Goal: Information Seeking & Learning: Learn about a topic

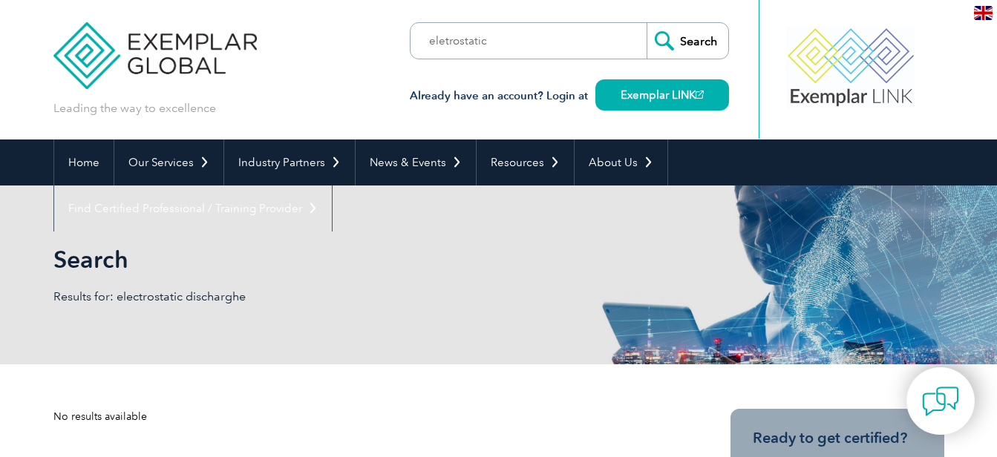
type input "eletrostatic"
click at [646, 23] on input "Search" at bounding box center [687, 41] width 82 height 36
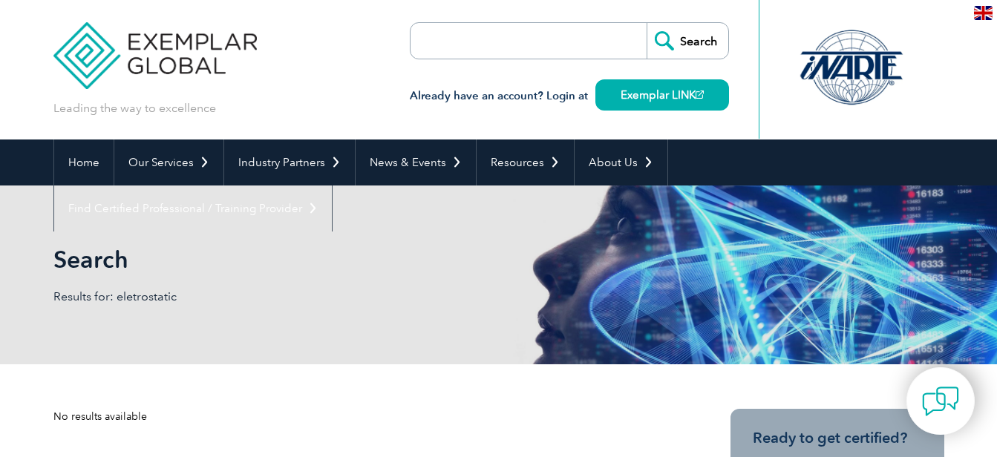
click at [885, 76] on div at bounding box center [851, 68] width 148 height 82
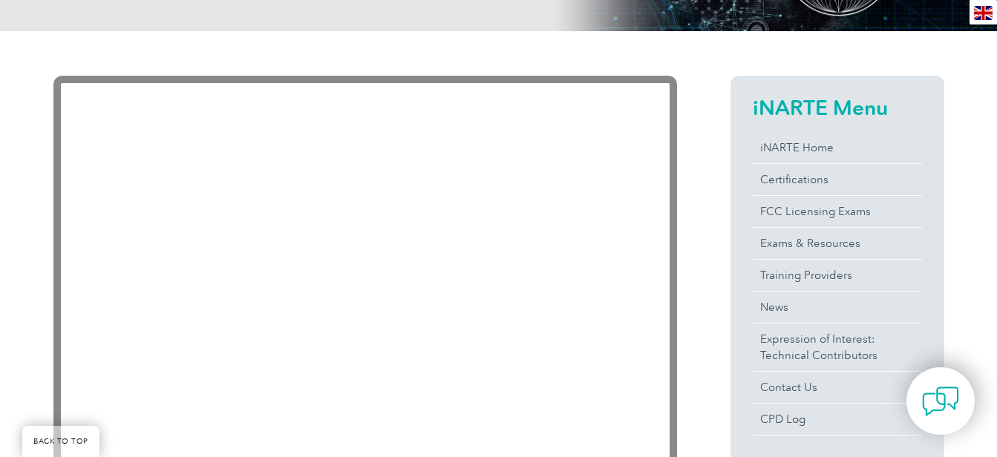
scroll to position [371, 0]
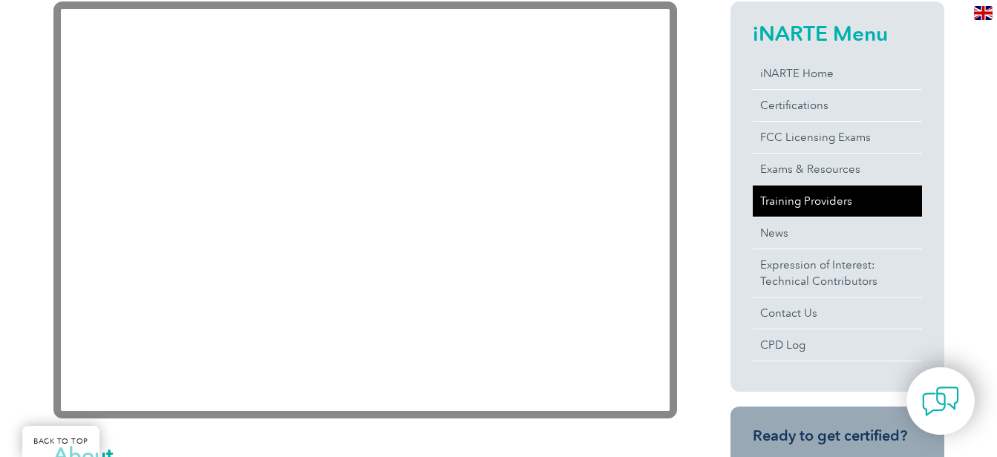
click at [813, 206] on link "Training Providers" at bounding box center [836, 201] width 169 height 31
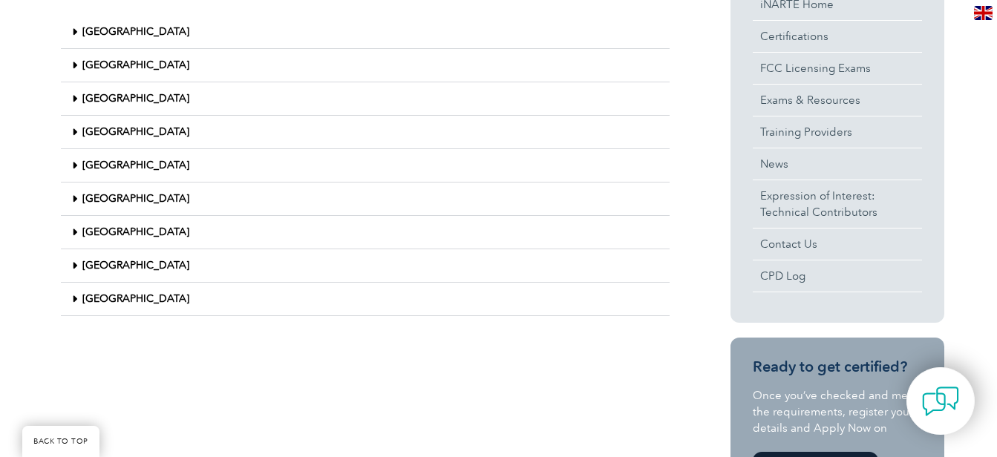
scroll to position [371, 0]
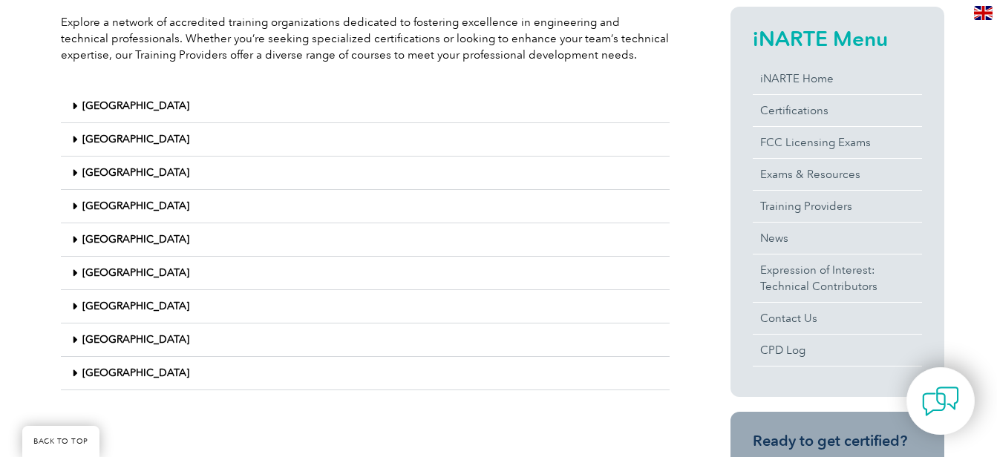
click at [82, 214] on div "Korea" at bounding box center [365, 206] width 609 height 33
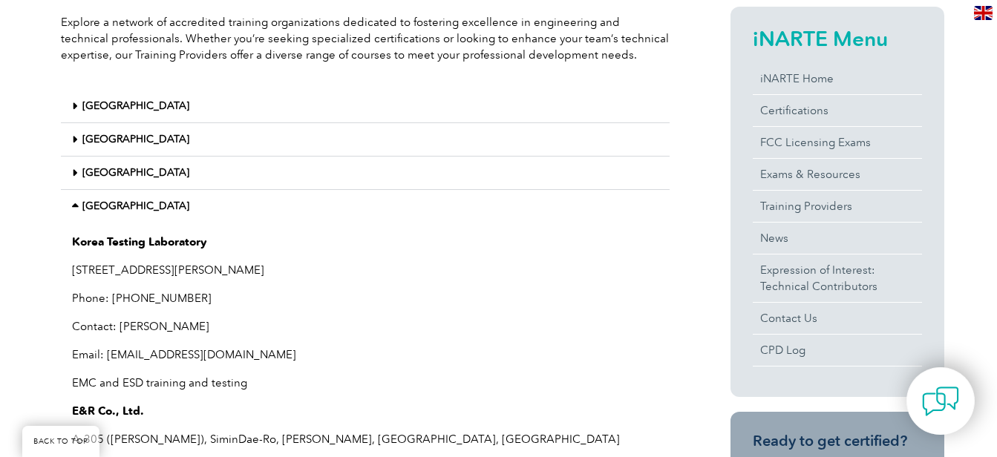
scroll to position [445, 0]
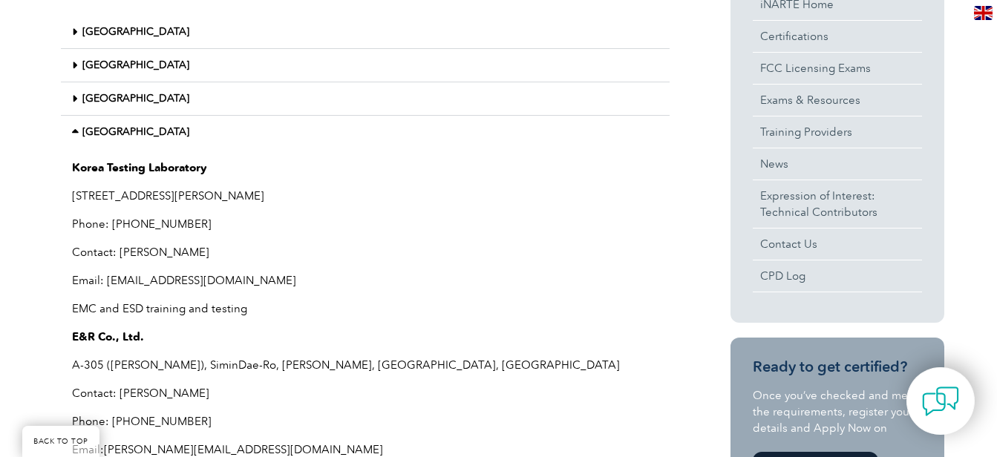
click at [209, 312] on p "EMC and ESD training and testing" at bounding box center [365, 309] width 586 height 16
click at [78, 312] on p "EMC and ESD training and testing" at bounding box center [365, 309] width 586 height 16
drag, startPoint x: 118, startPoint y: 304, endPoint x: 266, endPoint y: 310, distance: 147.8
click at [266, 310] on p "EMC and ESD training and testing" at bounding box center [365, 309] width 586 height 16
drag, startPoint x: 266, startPoint y: 310, endPoint x: 298, endPoint y: 314, distance: 32.9
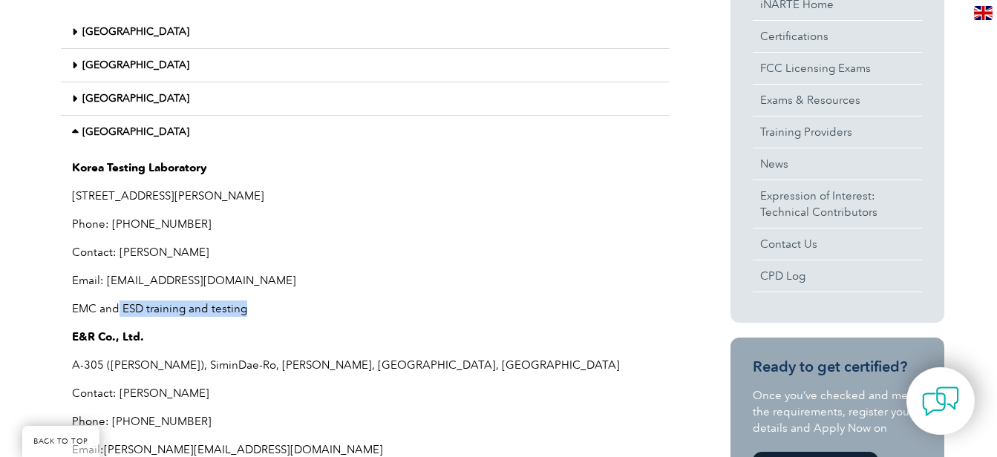
click at [334, 314] on p "EMC and ESD training and testing" at bounding box center [365, 309] width 586 height 16
click at [232, 314] on p "EMC and ESD training and testing" at bounding box center [365, 309] width 586 height 16
drag, startPoint x: 73, startPoint y: 312, endPoint x: 260, endPoint y: 306, distance: 187.1
click at [260, 306] on p "EMC and ESD training and testing" at bounding box center [365, 309] width 586 height 16
copy p "EMC and ESD training and testing"
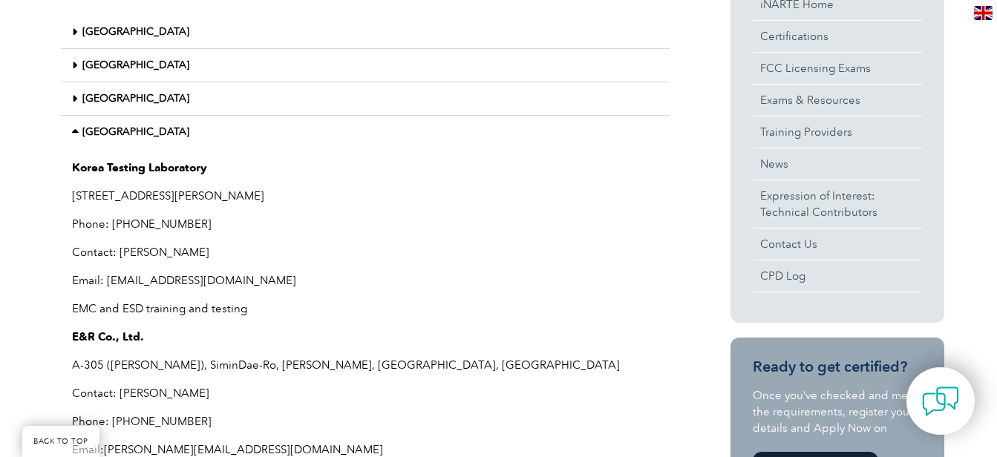
drag, startPoint x: 315, startPoint y: 283, endPoint x: 324, endPoint y: 280, distance: 10.1
click at [324, 280] on p "Email: jihoon@ktl.re.kr" at bounding box center [365, 280] width 586 height 16
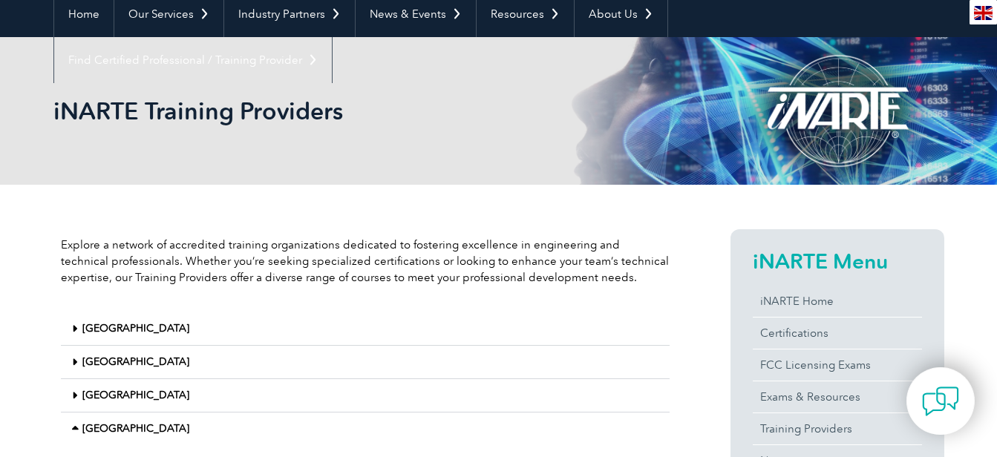
scroll to position [0, 0]
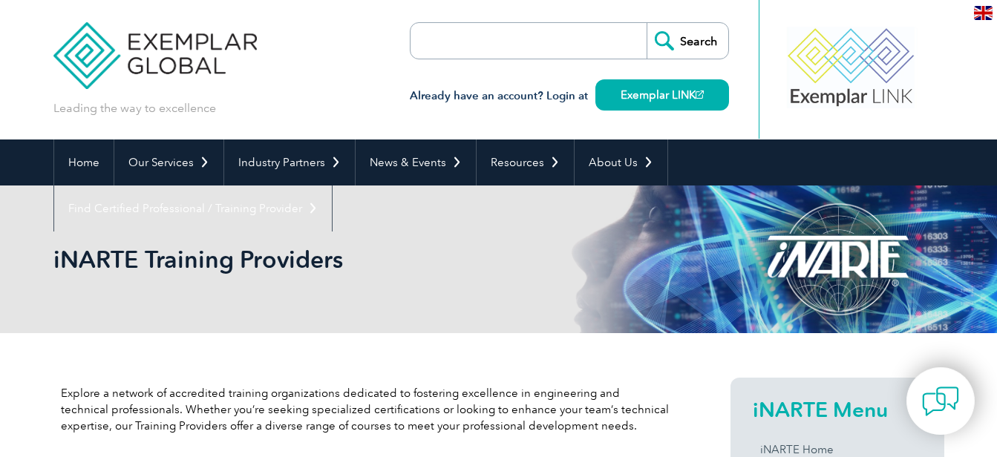
click at [479, 37] on input "search" at bounding box center [496, 41] width 156 height 36
paste input "EMC and ESD training and testing"
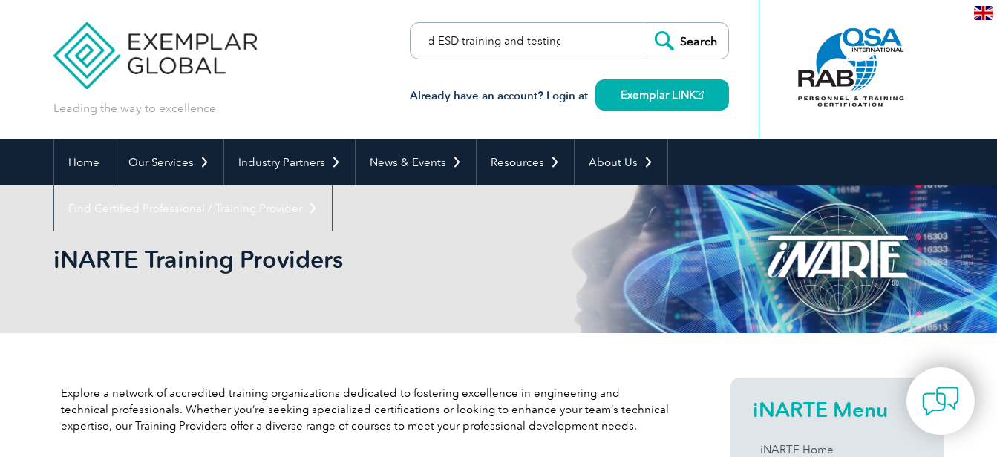
type input "EMC and ESD training and testing"
click at [646, 23] on input "Search" at bounding box center [687, 41] width 82 height 36
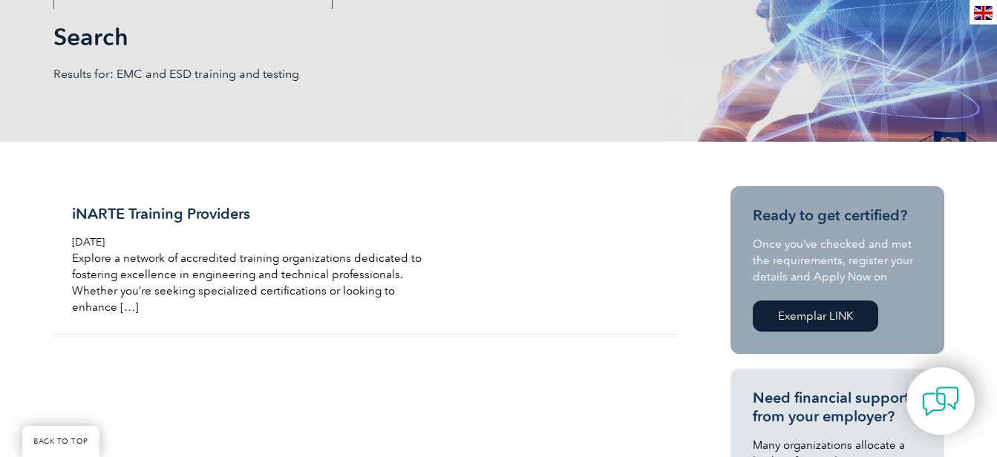
scroll to position [297, 0]
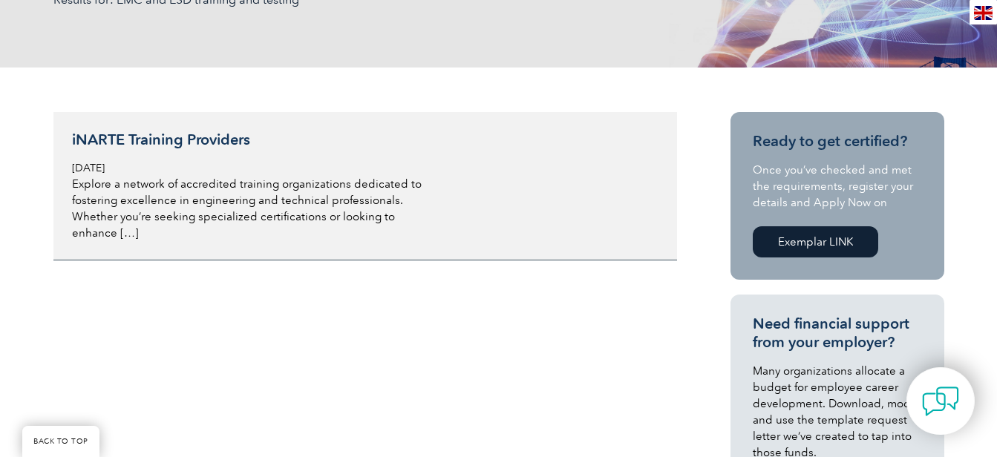
click at [236, 191] on p "Explore a network of accredited training organizations dedicated to fostering e…" at bounding box center [248, 208] width 352 height 65
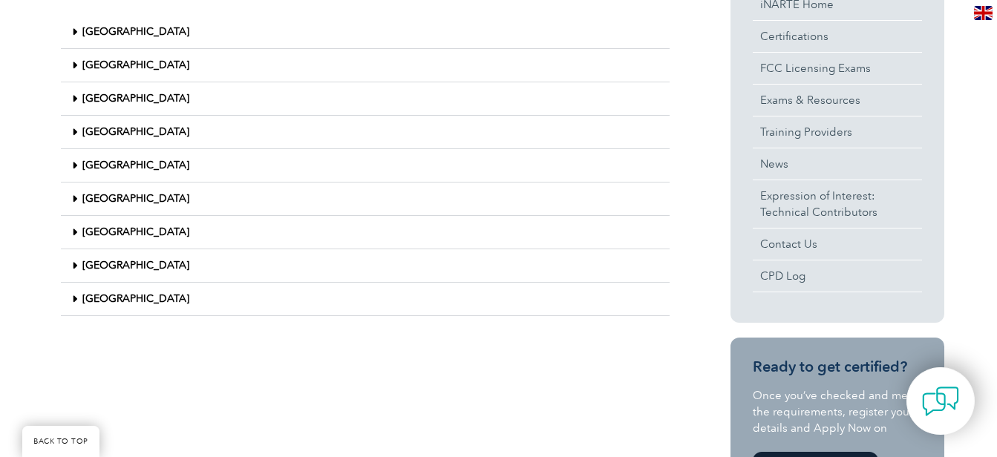
scroll to position [594, 0]
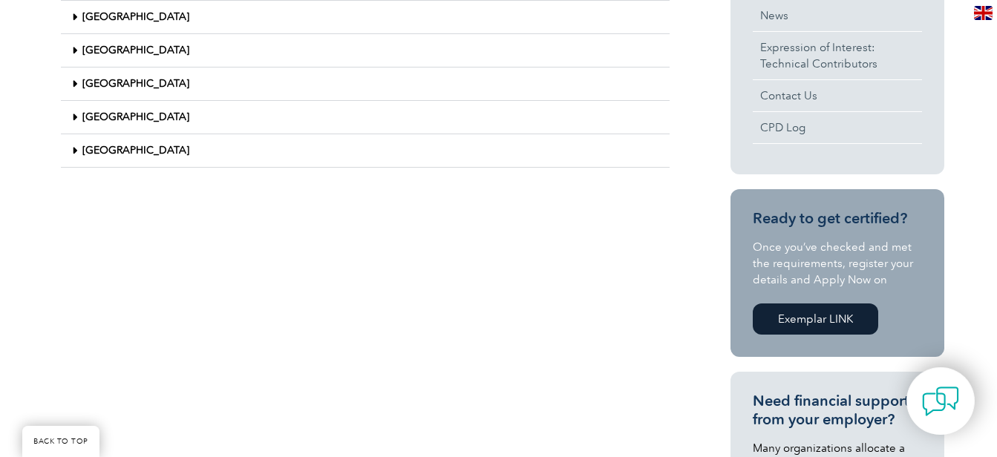
drag, startPoint x: 316, startPoint y: 182, endPoint x: 282, endPoint y: 263, distance: 87.8
click at [316, 203] on div "Explore a network of accredited training organizations dedicated to fostering e…" at bounding box center [498, 224] width 890 height 968
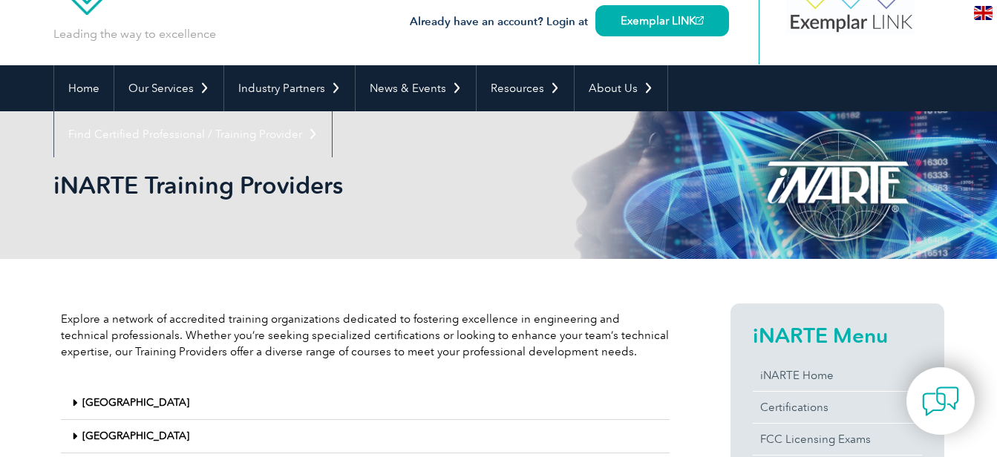
scroll to position [0, 0]
